Goal: Check status: Check status

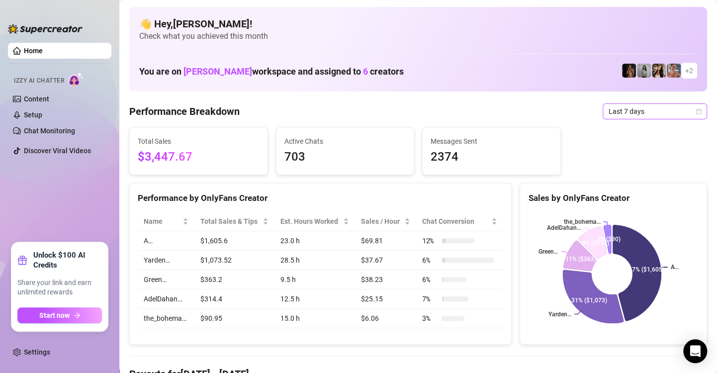
click at [694, 110] on div "Last 7 days" at bounding box center [655, 111] width 104 height 16
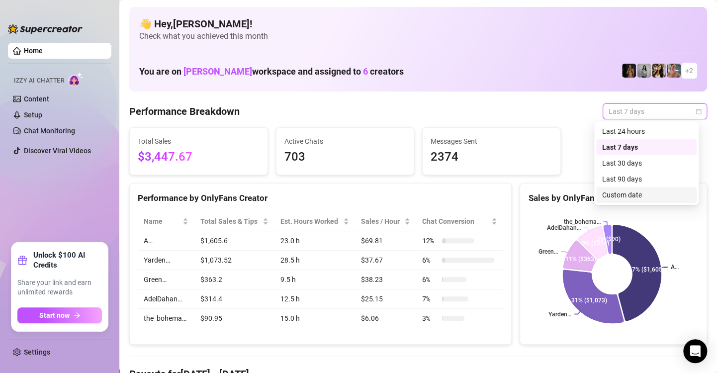
click at [650, 196] on div "Custom date" at bounding box center [646, 195] width 89 height 11
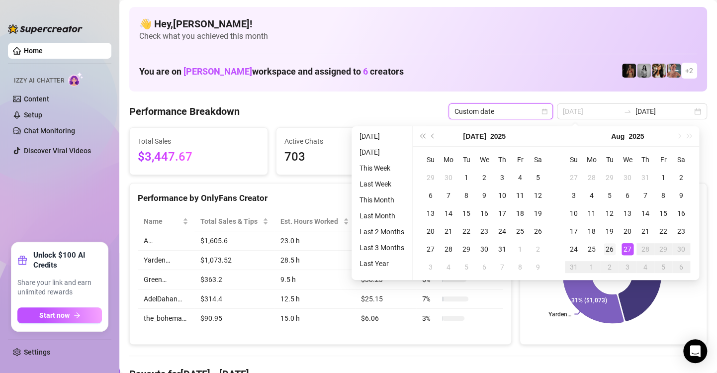
type input "[DATE]"
click at [611, 248] on div "26" at bounding box center [610, 249] width 12 height 12
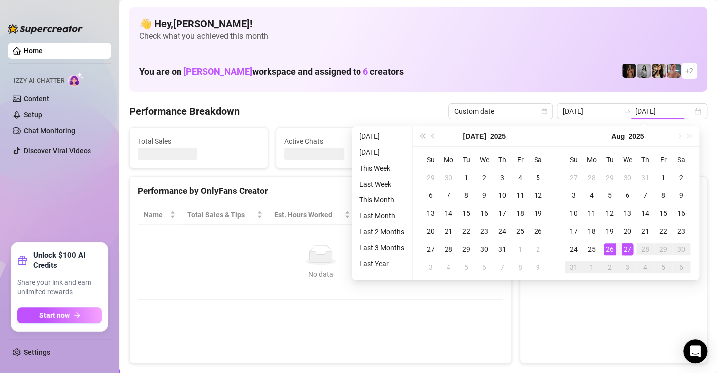
type input "[DATE]"
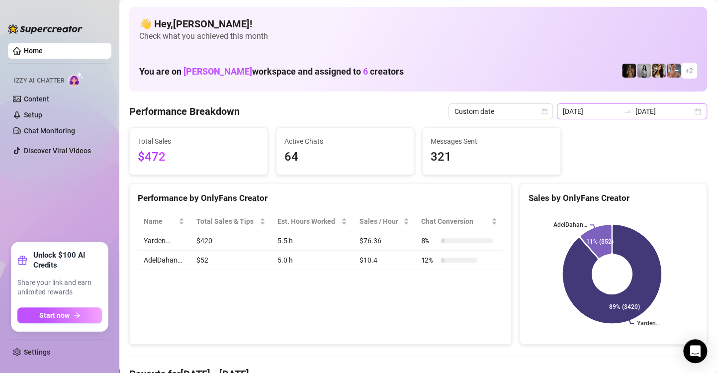
click at [688, 108] on div "[DATE] [DATE]" at bounding box center [632, 111] width 150 height 16
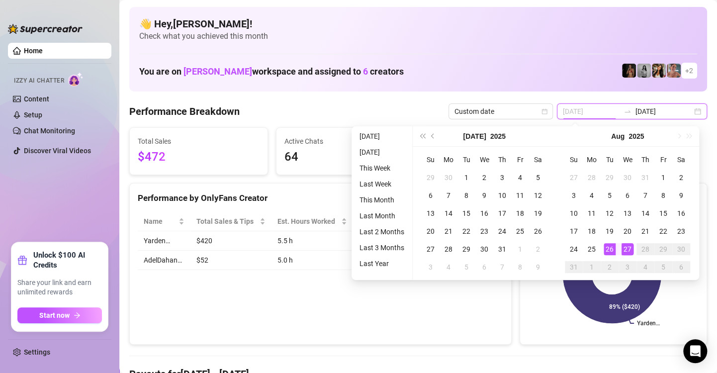
type input "[DATE]"
click at [624, 249] on div "27" at bounding box center [628, 249] width 12 height 12
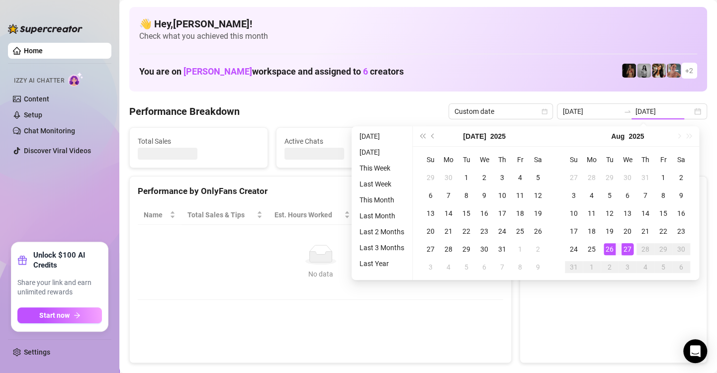
type input "[DATE]"
